Goal: Transaction & Acquisition: Purchase product/service

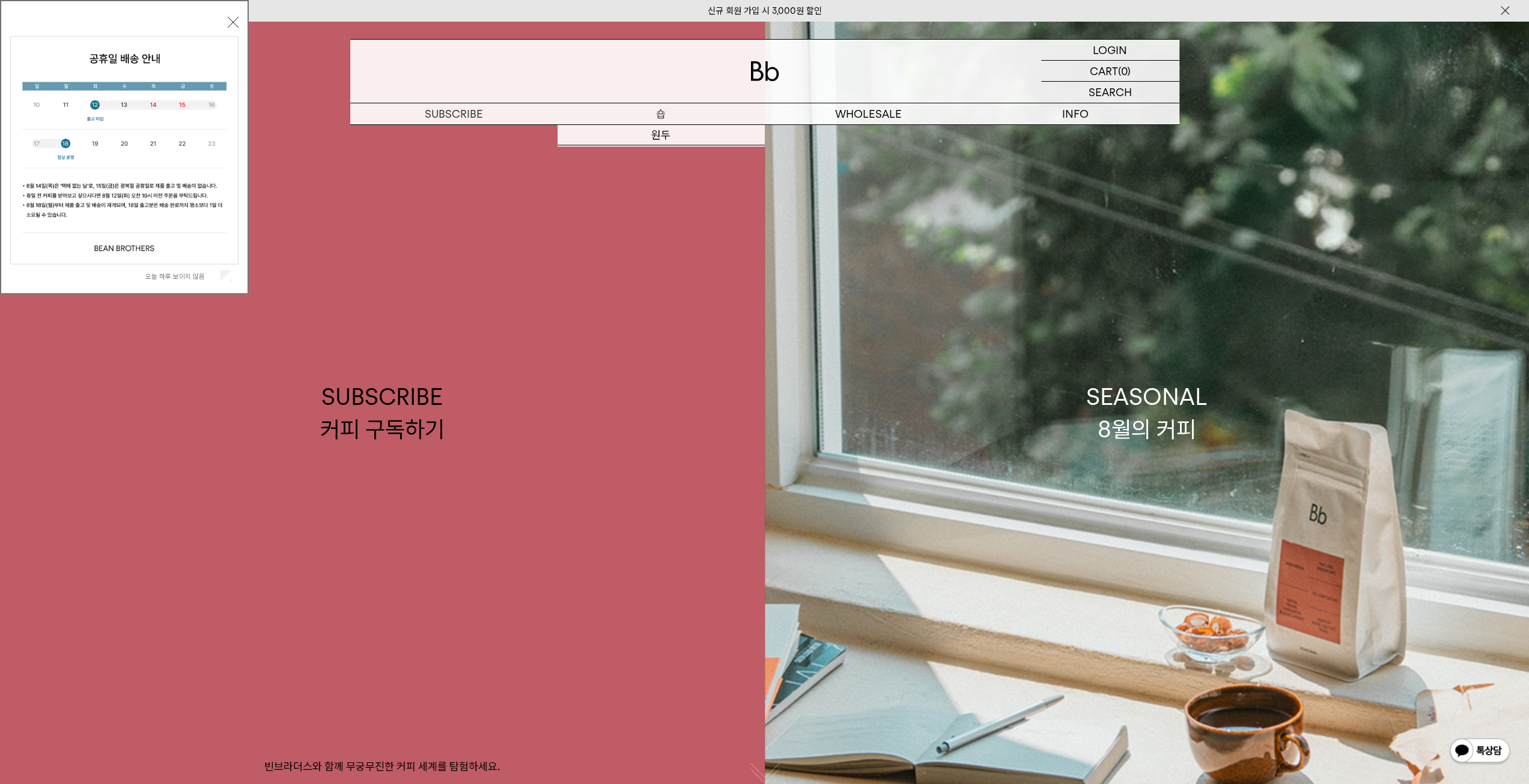
click at [650, 121] on p "숍" at bounding box center [661, 114] width 207 height 21
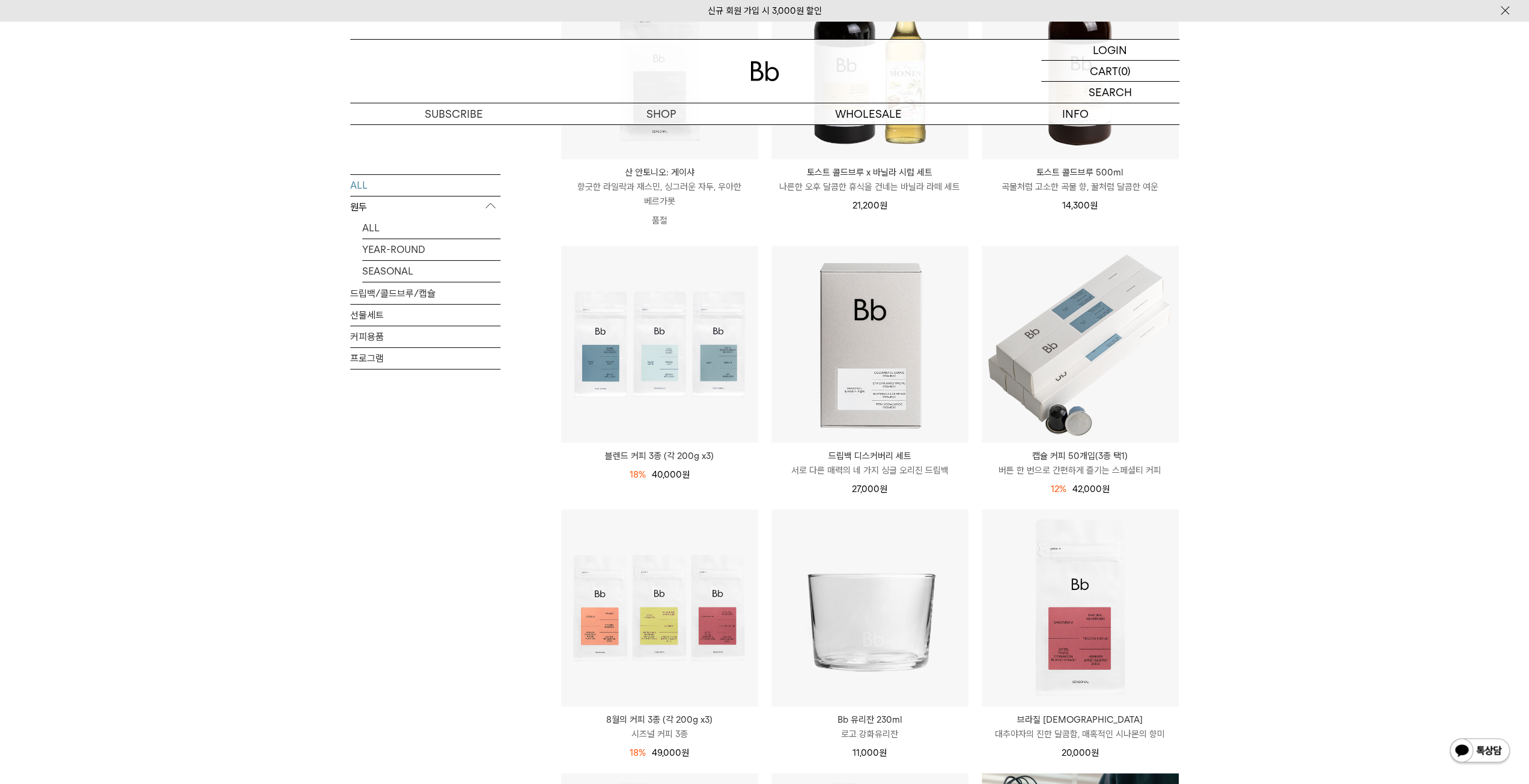
scroll to position [120, 0]
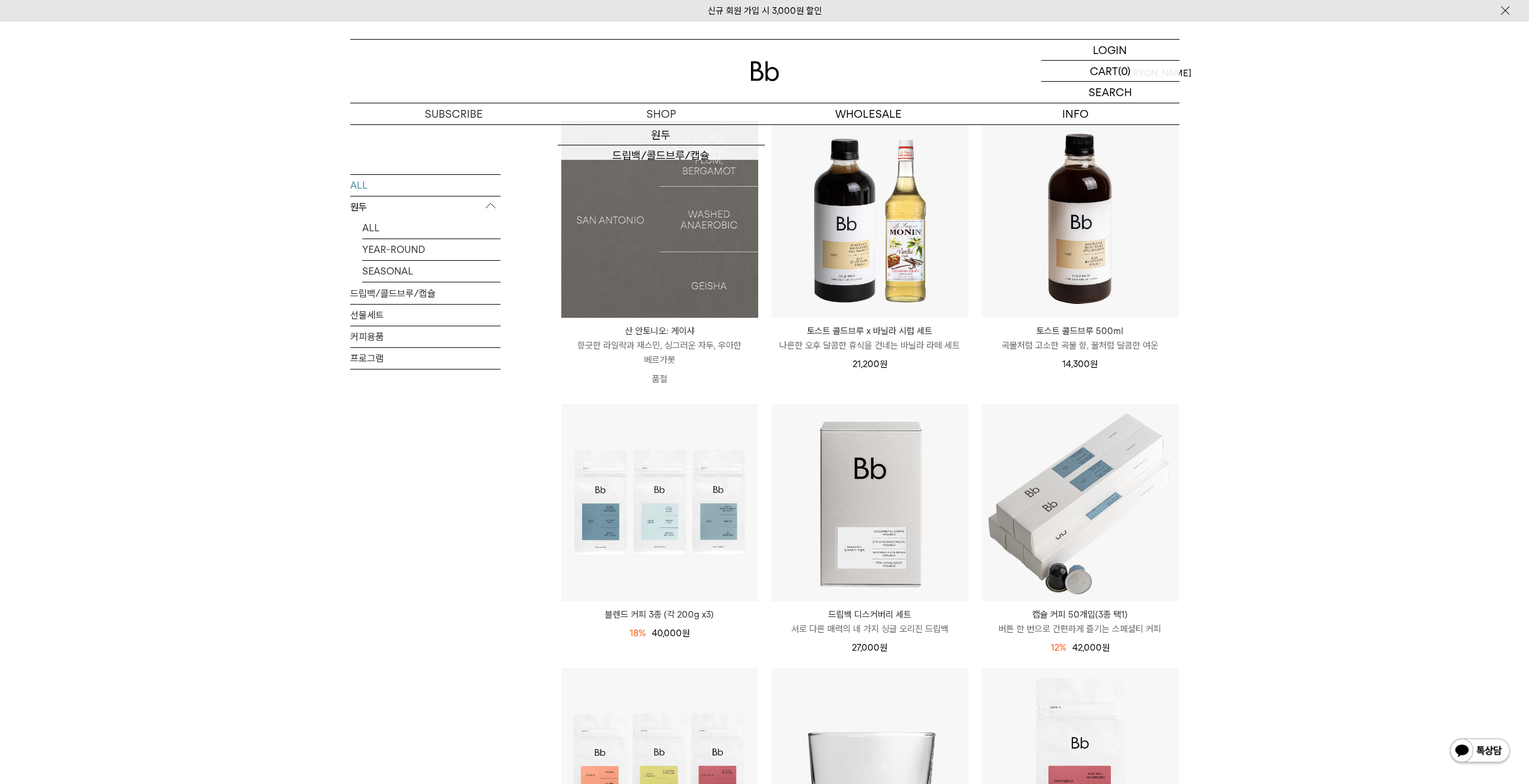
click at [675, 274] on img at bounding box center [660, 219] width 197 height 197
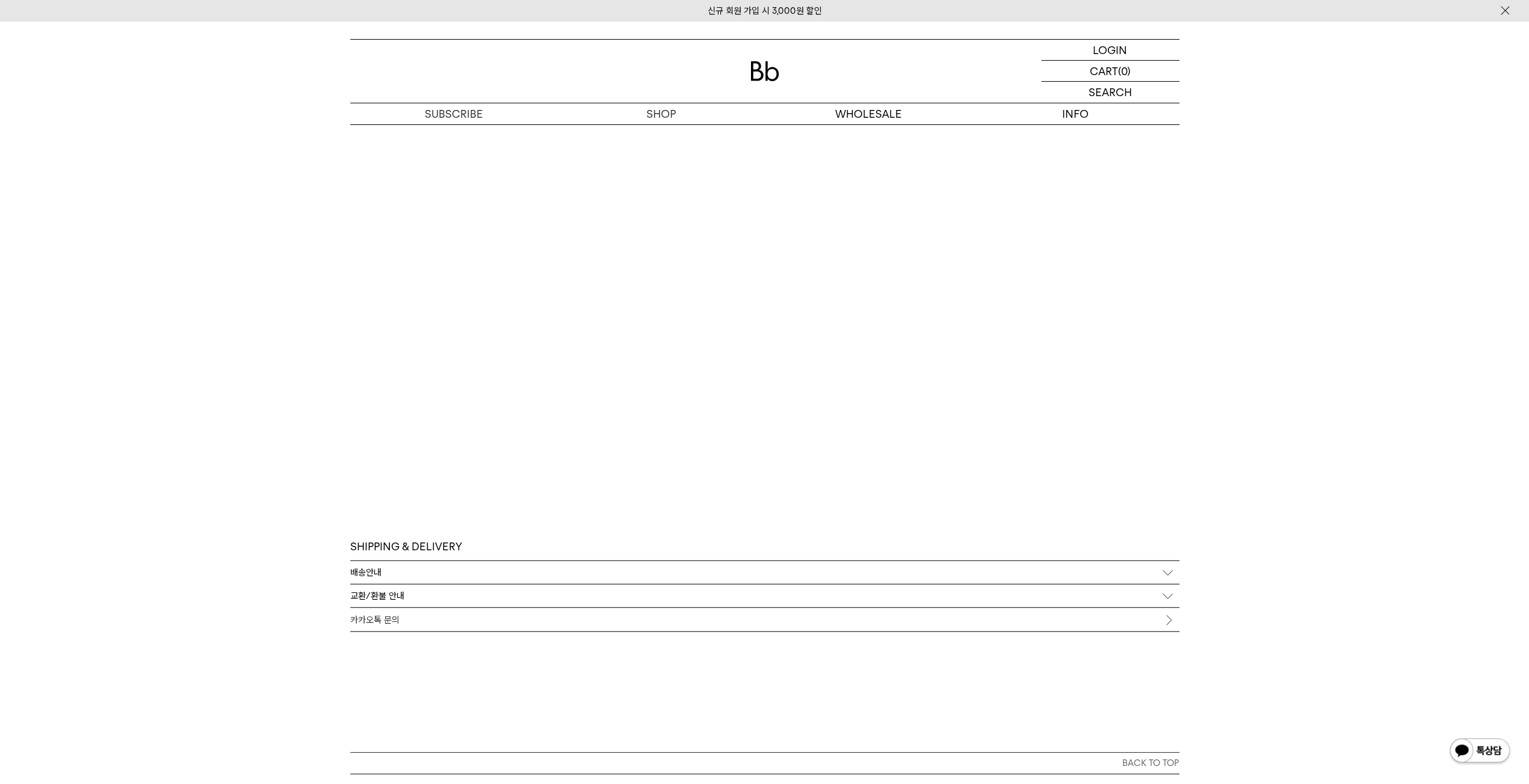
scroll to position [2944, 0]
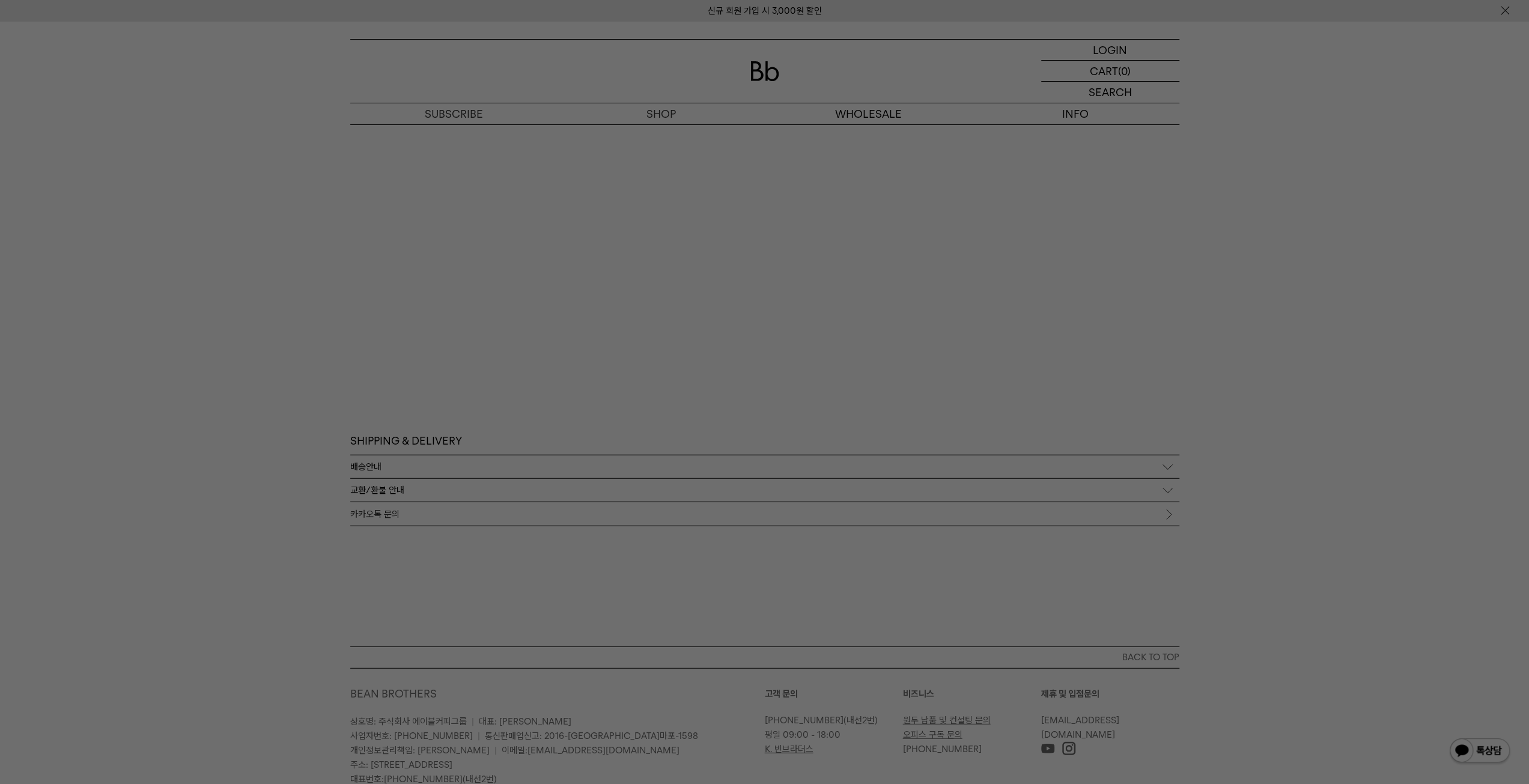
click at [950, 373] on div at bounding box center [764, 392] width 1529 height 784
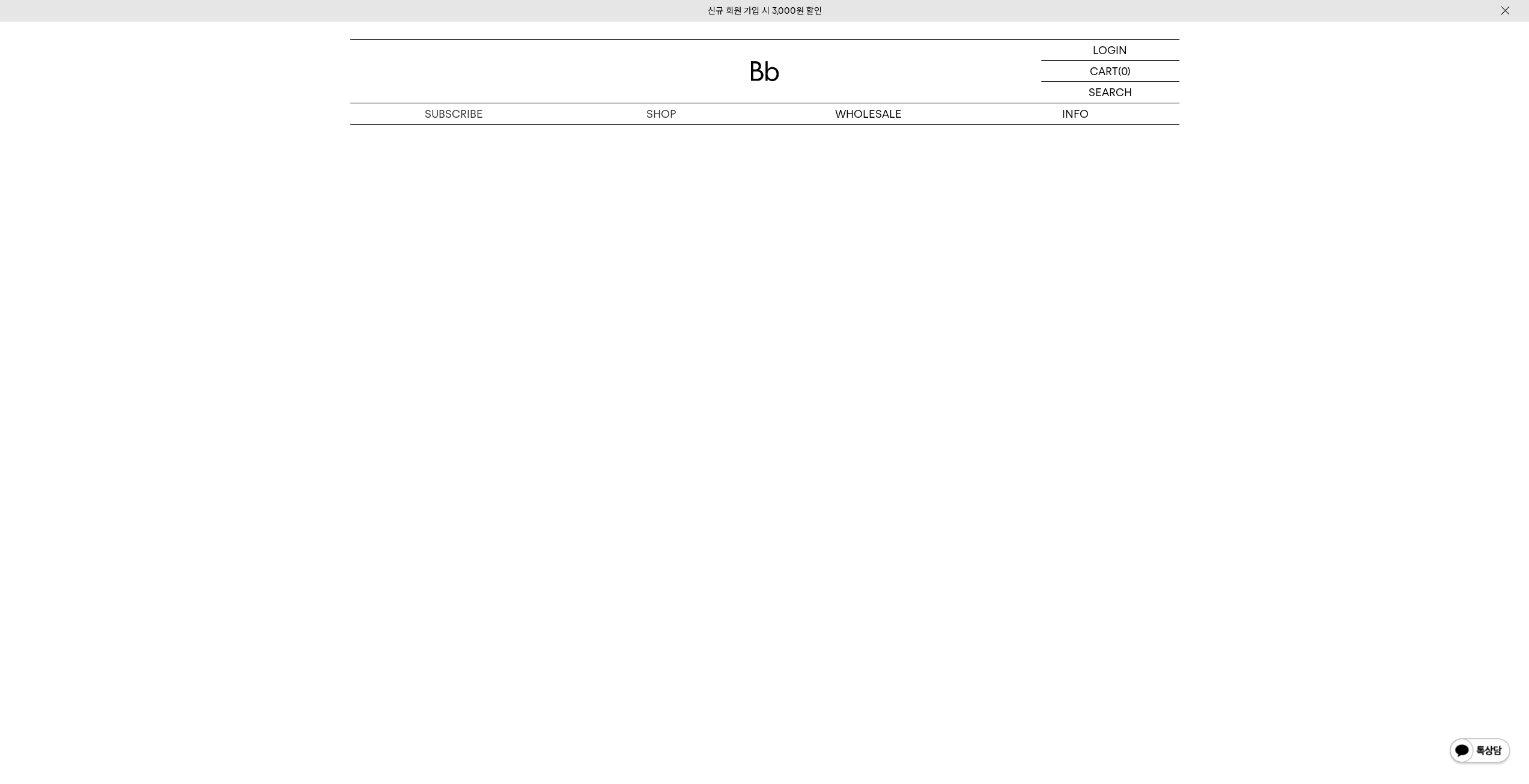
scroll to position [2103, 0]
